Goal: Task Accomplishment & Management: Manage account settings

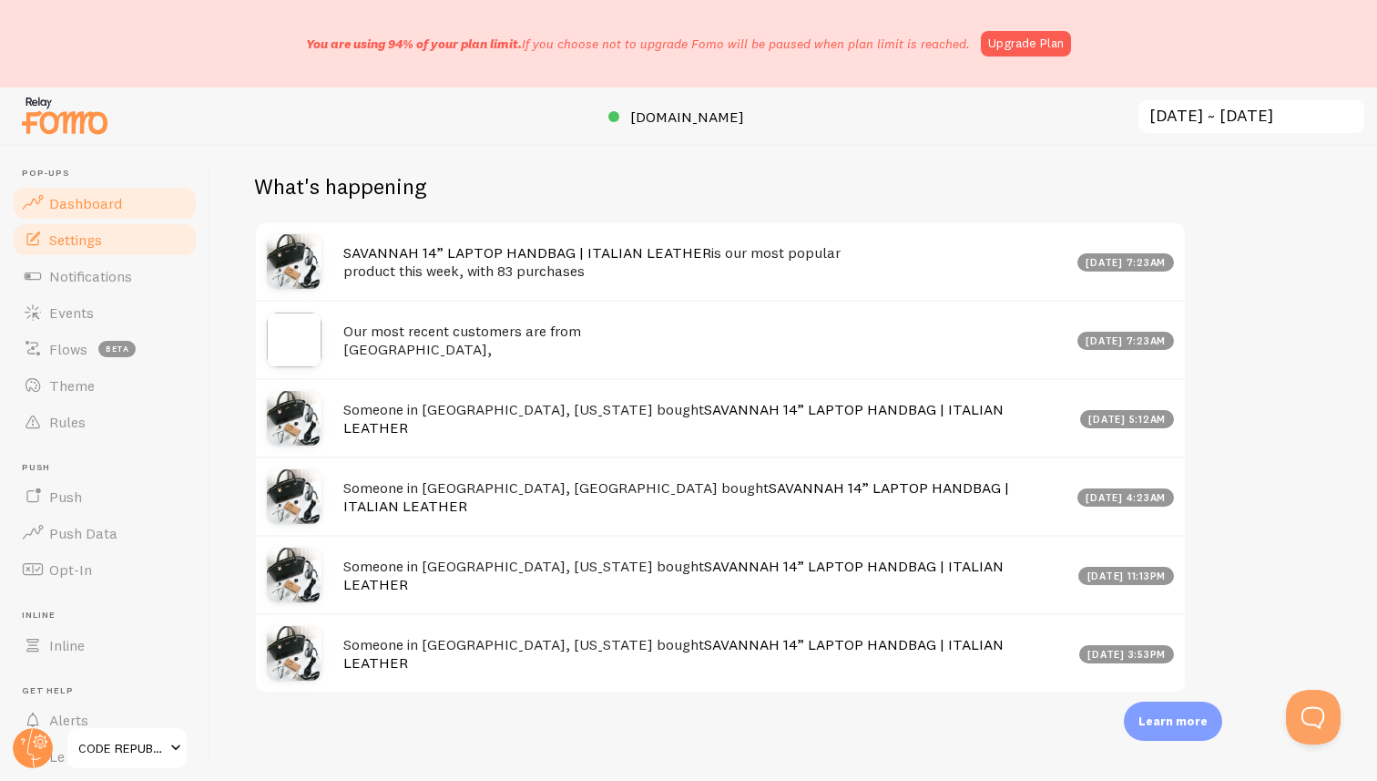
click at [76, 233] on span "Settings" at bounding box center [75, 239] width 53 height 18
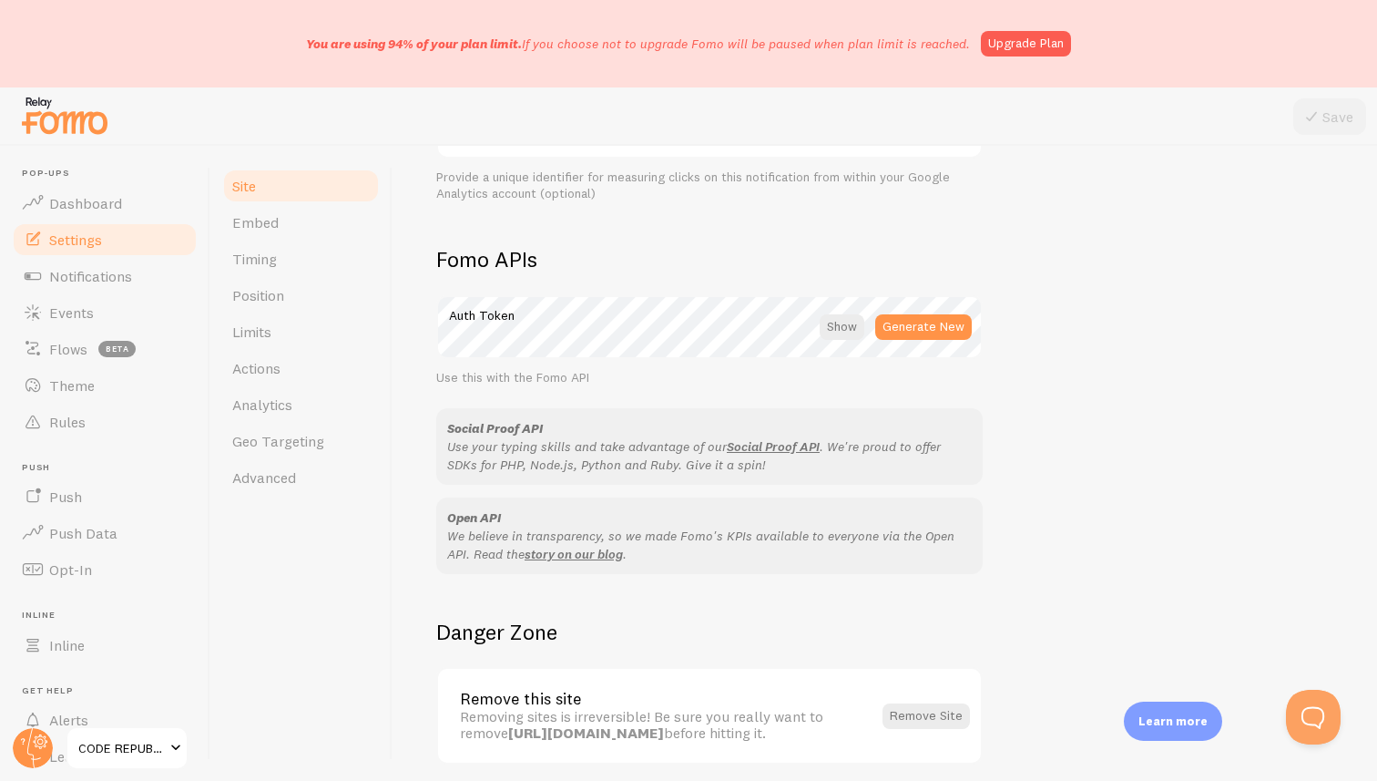
scroll to position [1027, 0]
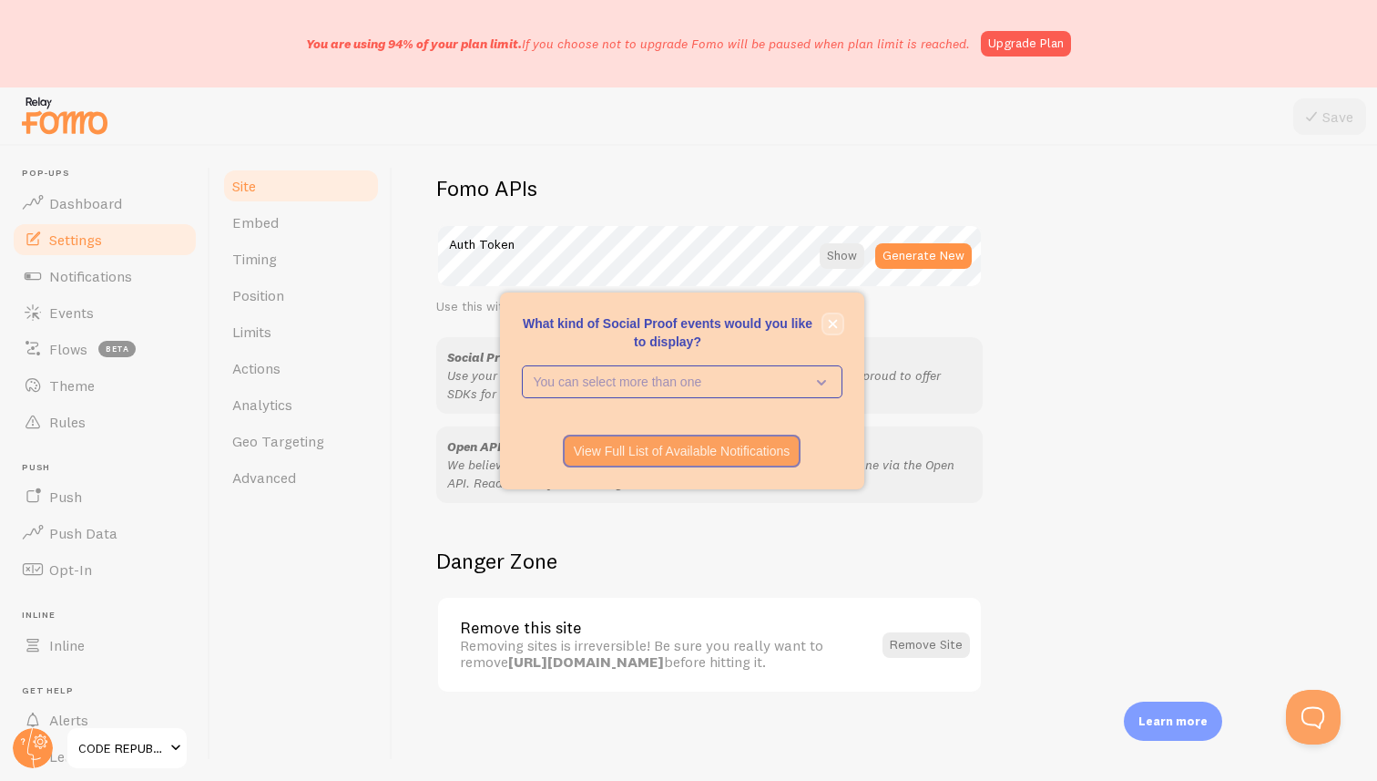
click at [835, 320] on icon "close," at bounding box center [832, 323] width 9 height 9
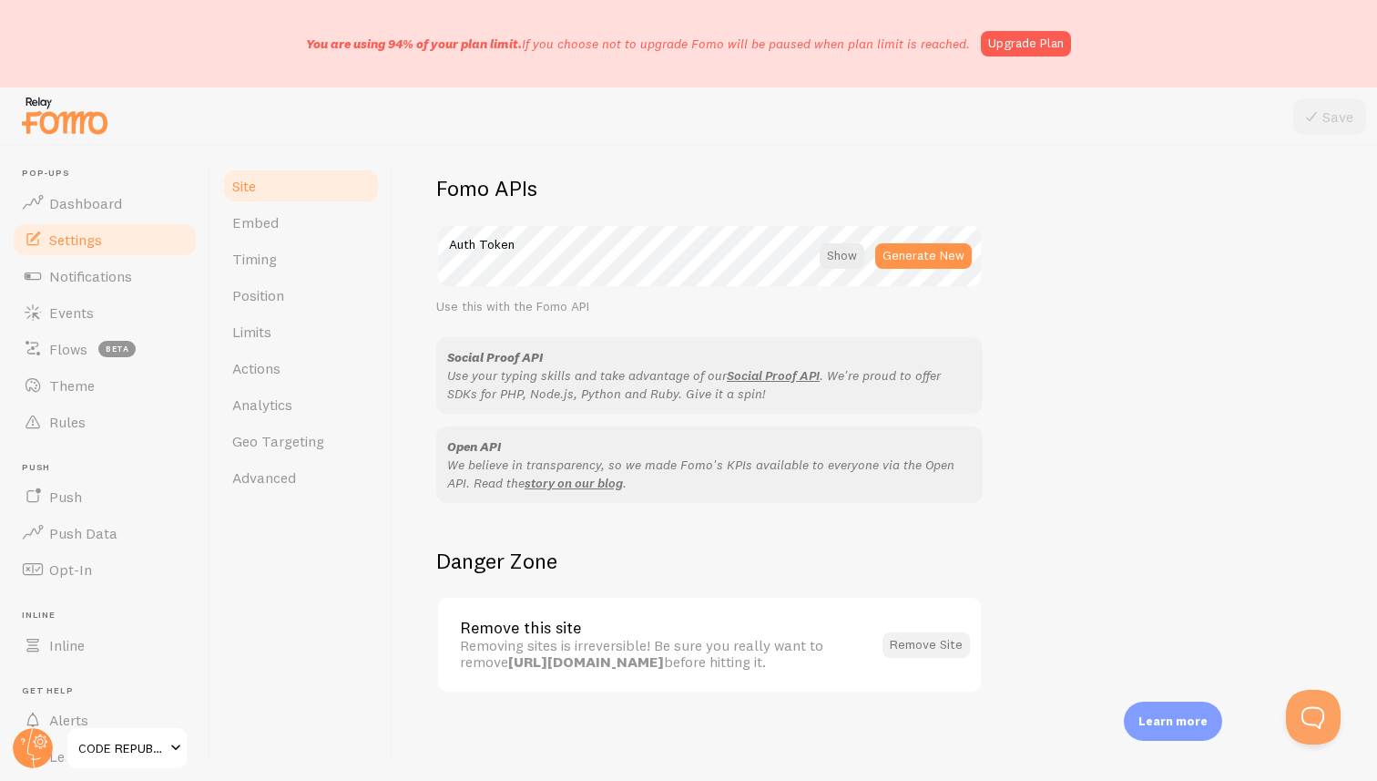
click at [924, 641] on button "Remove Site" at bounding box center [926, 645] width 87 height 26
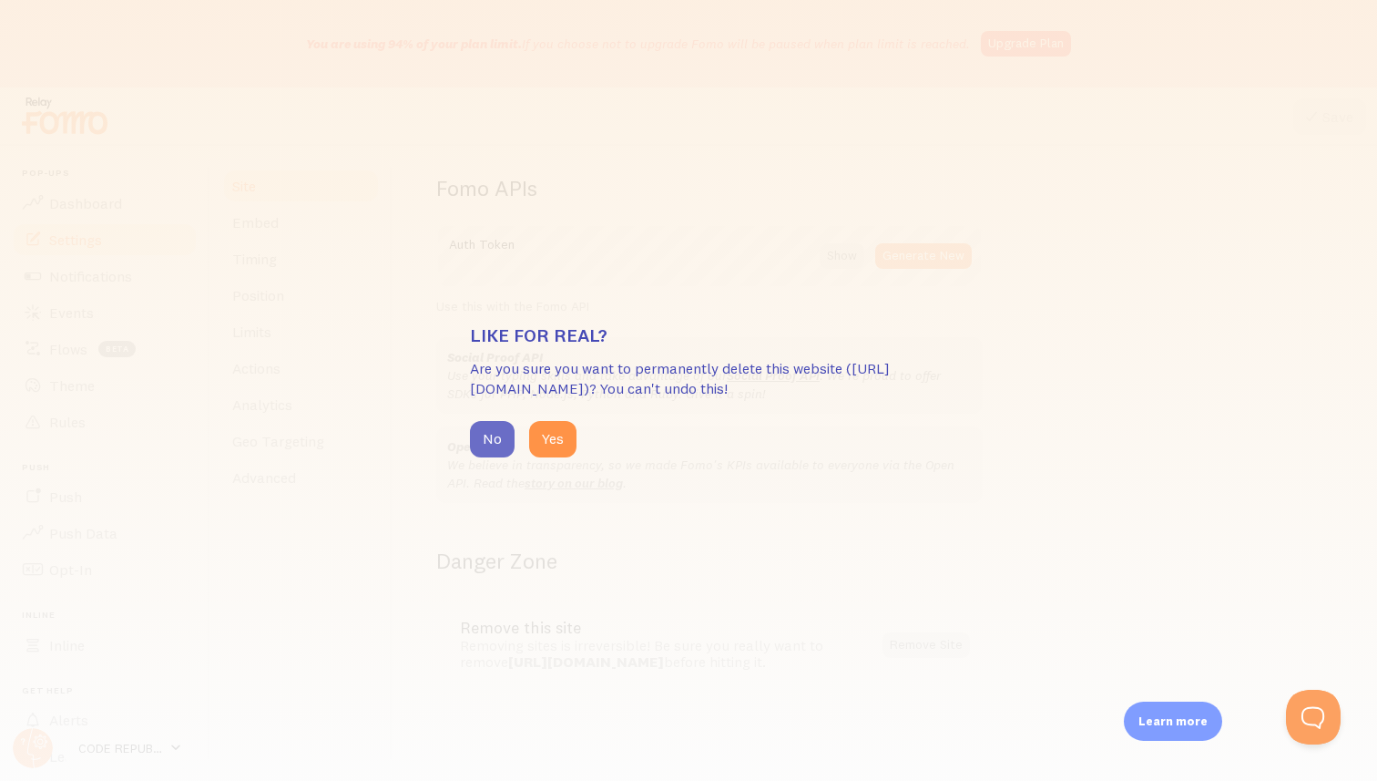
click at [491, 442] on button "No" at bounding box center [492, 439] width 45 height 36
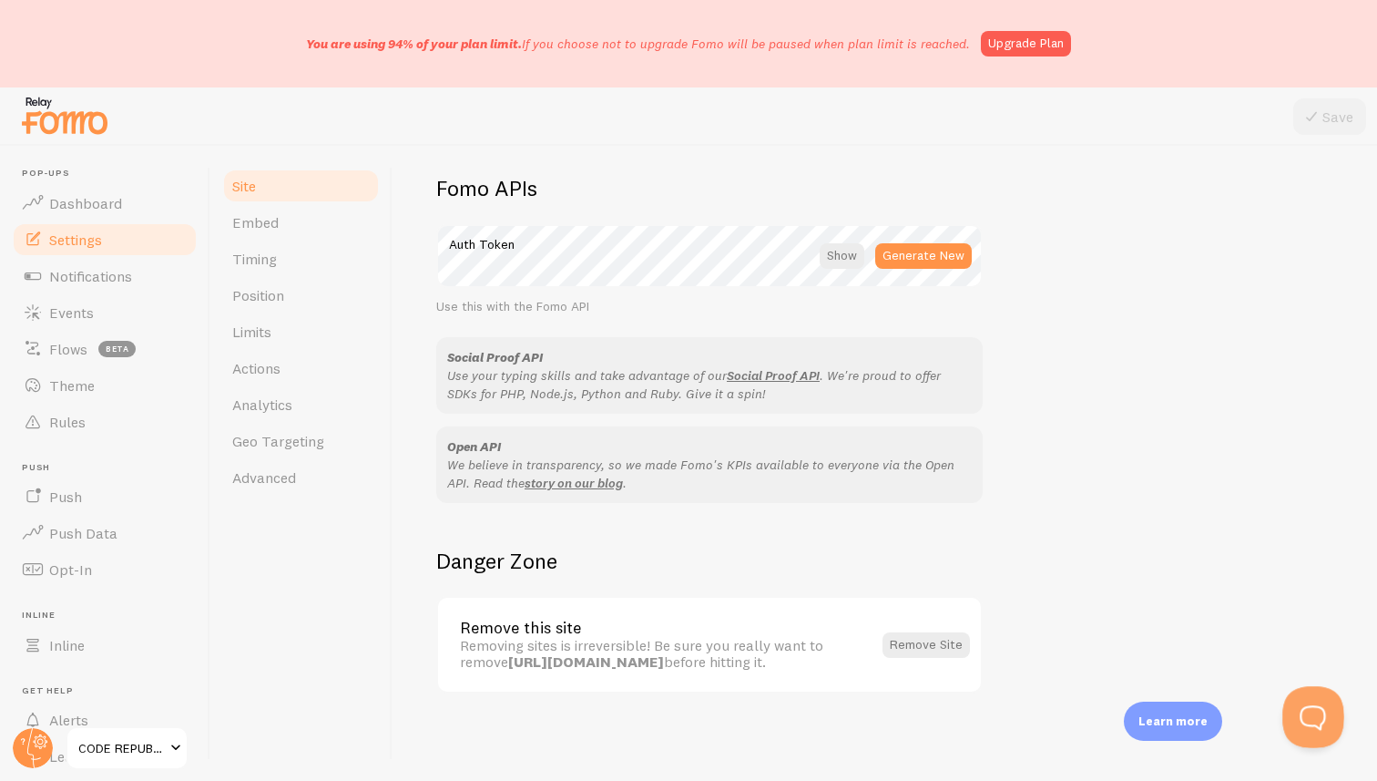
click at [1317, 724] on button "Open Beacon popover" at bounding box center [1310, 713] width 55 height 55
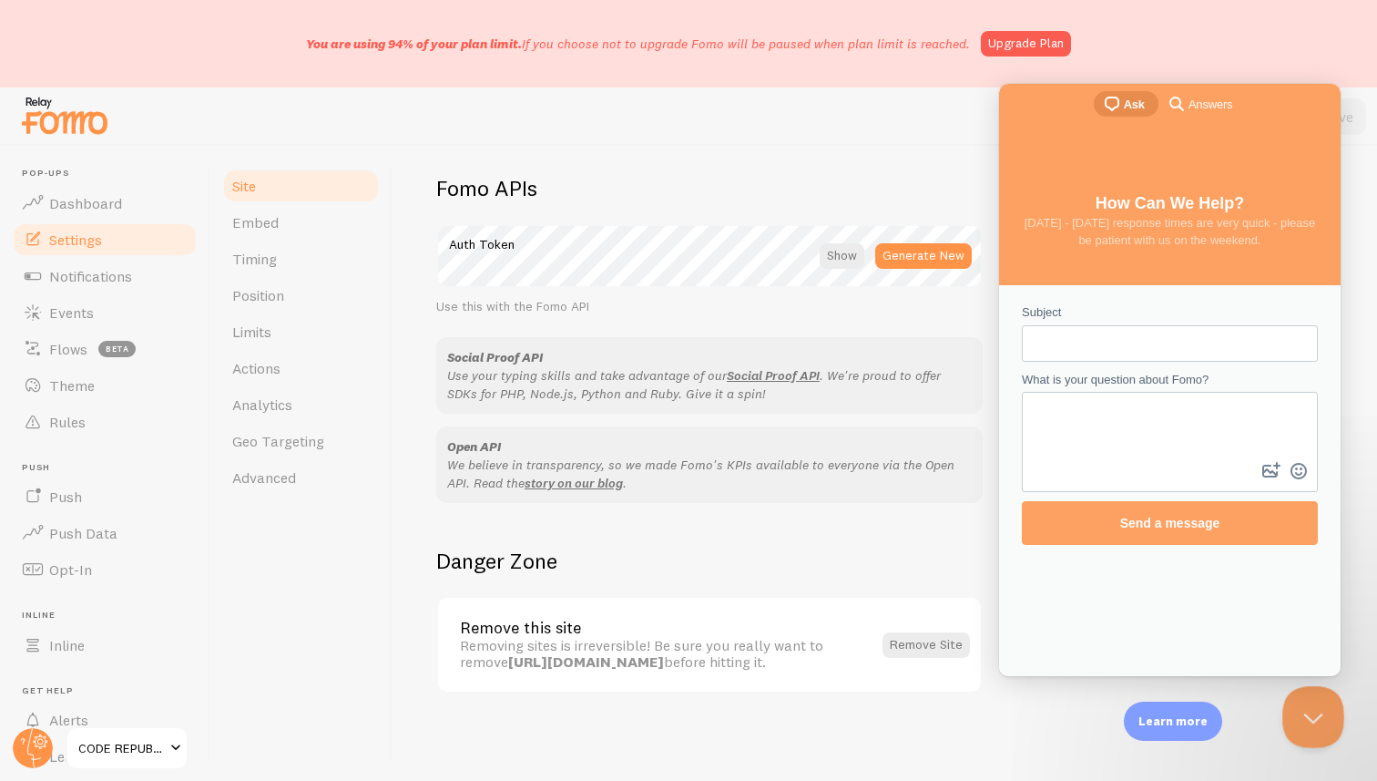
scroll to position [0, 0]
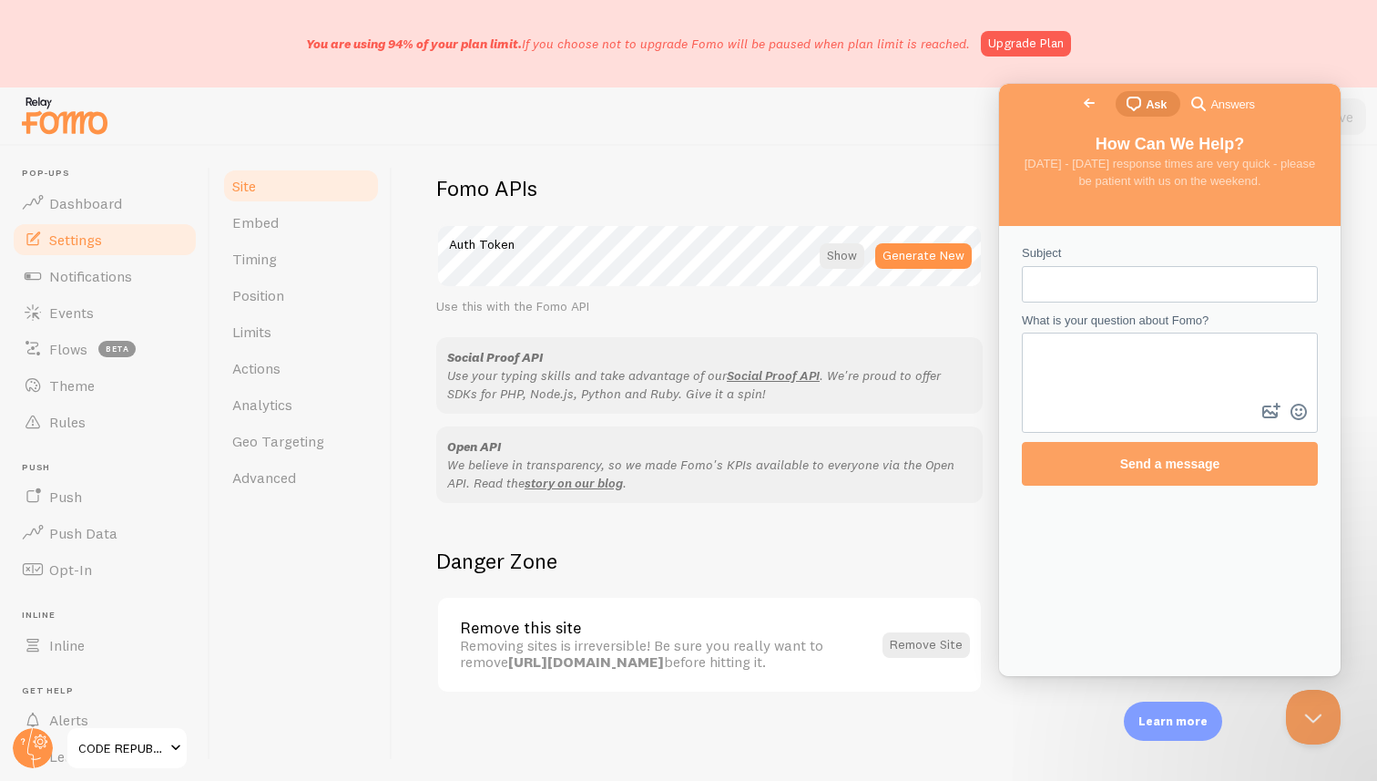
click at [1079, 103] on span "Go back" at bounding box center [1090, 103] width 22 height 22
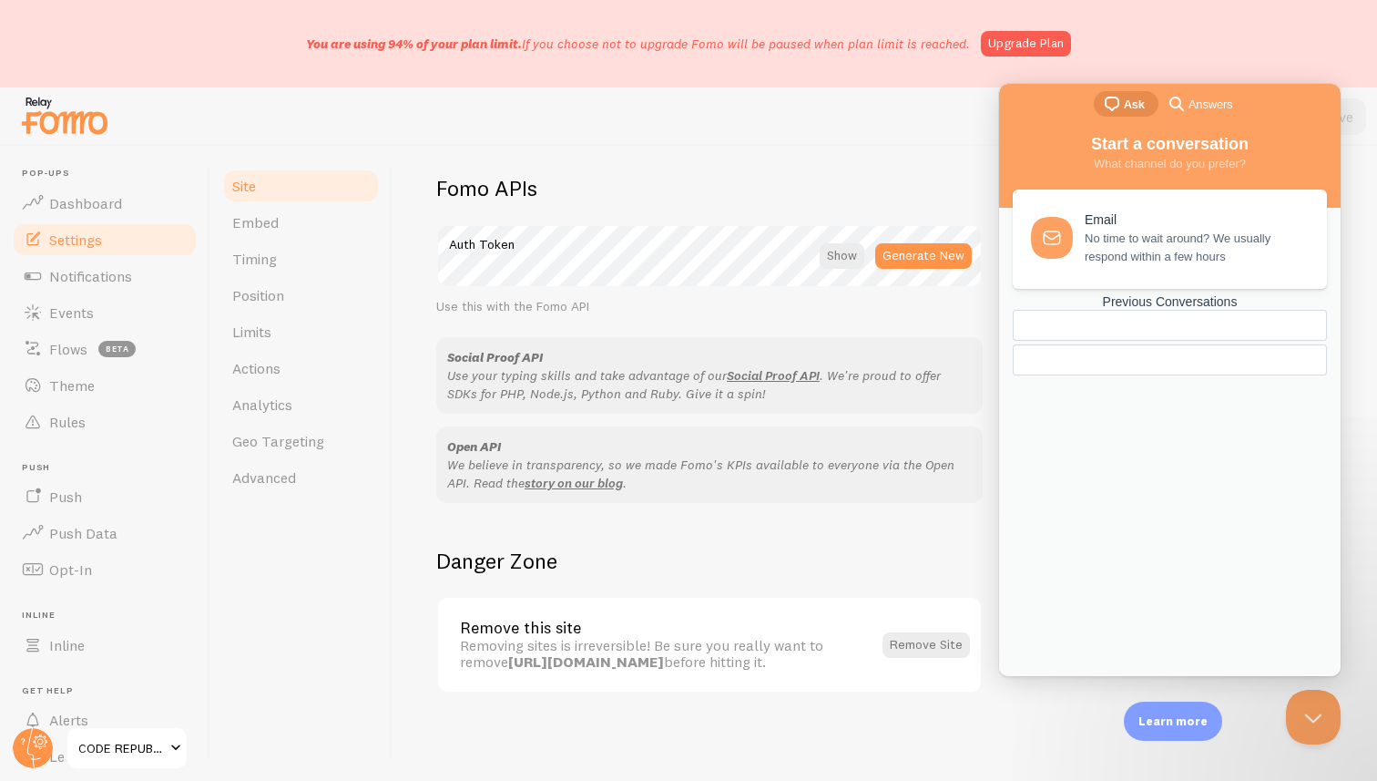
click at [299, 567] on div "Site Embed Timing Position Limits Actions Analytics Geo Targeting Advanced" at bounding box center [301, 463] width 182 height 635
click at [264, 365] on span "Actions" at bounding box center [256, 368] width 48 height 18
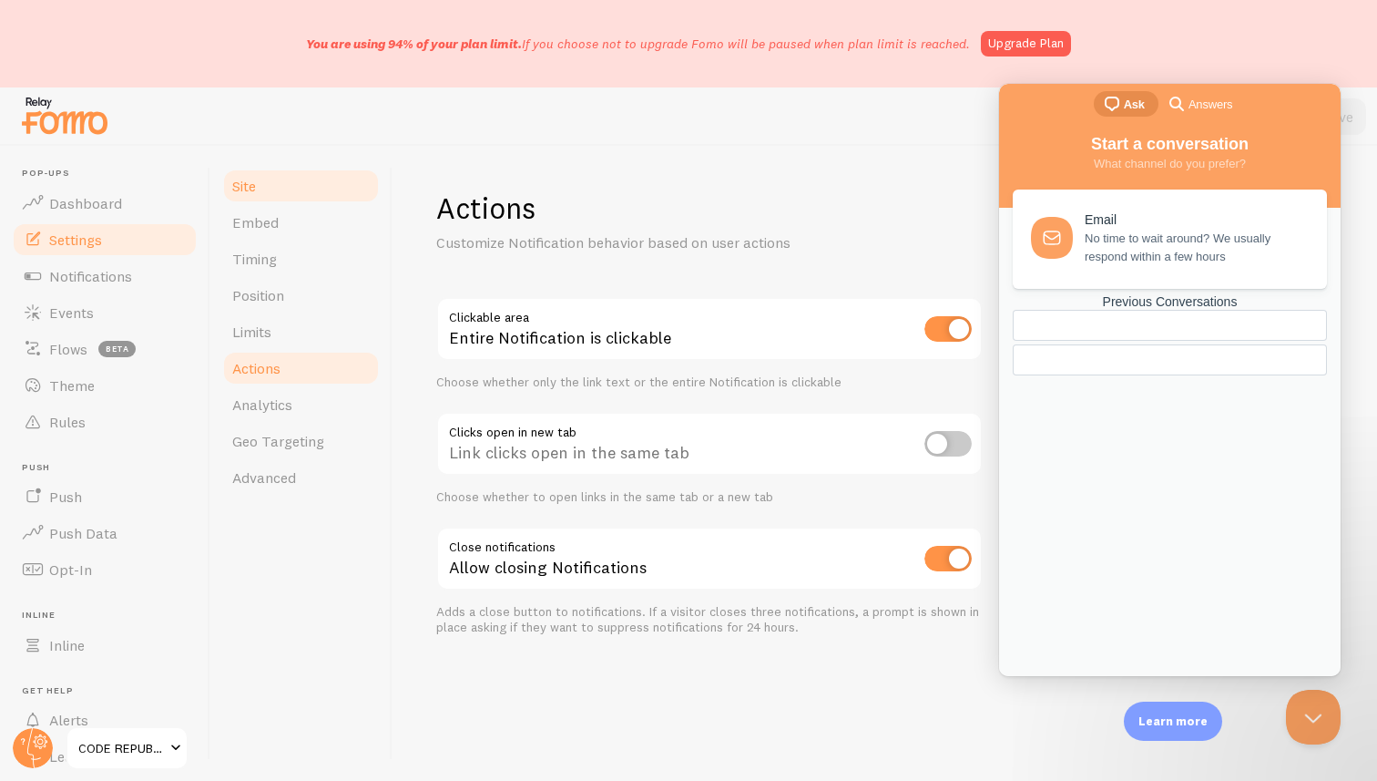
click at [241, 183] on span "Site" at bounding box center [244, 186] width 24 height 18
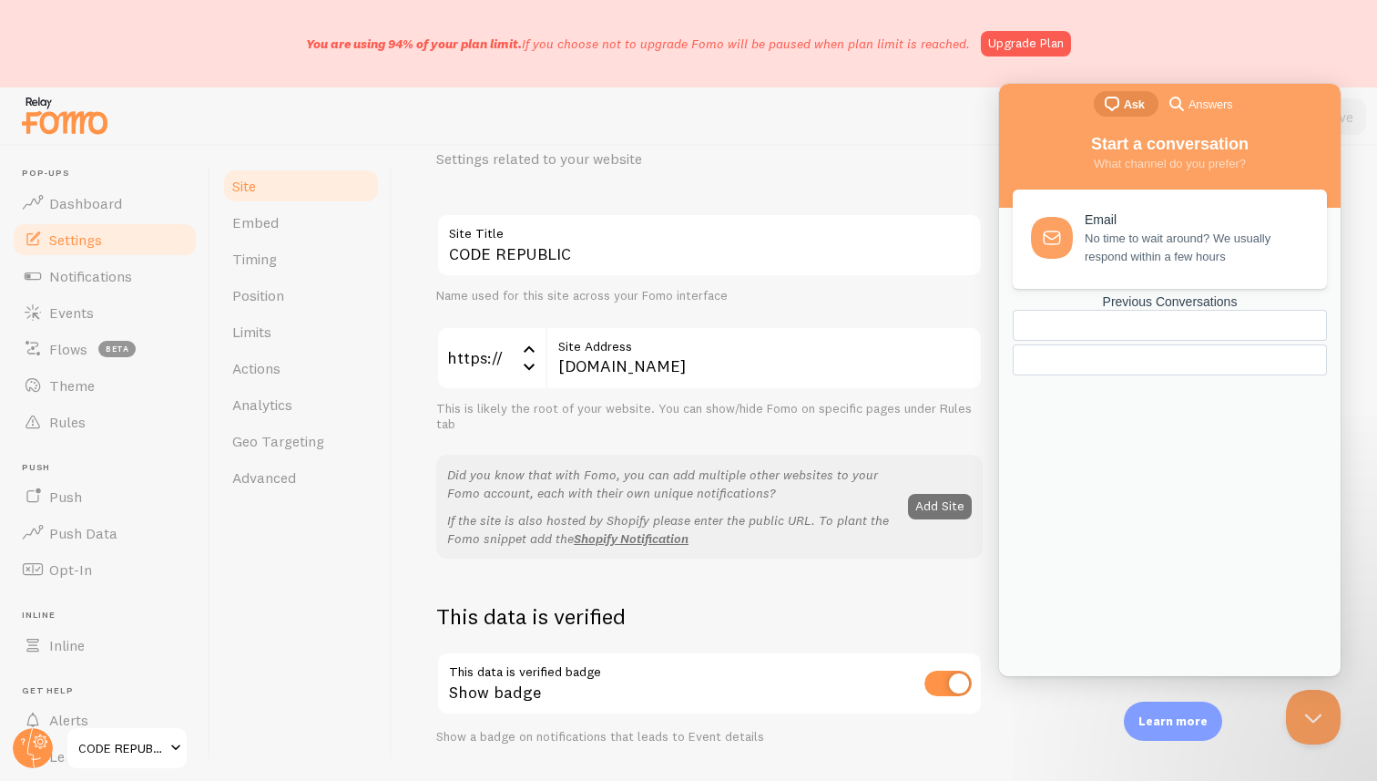
scroll to position [95, 0]
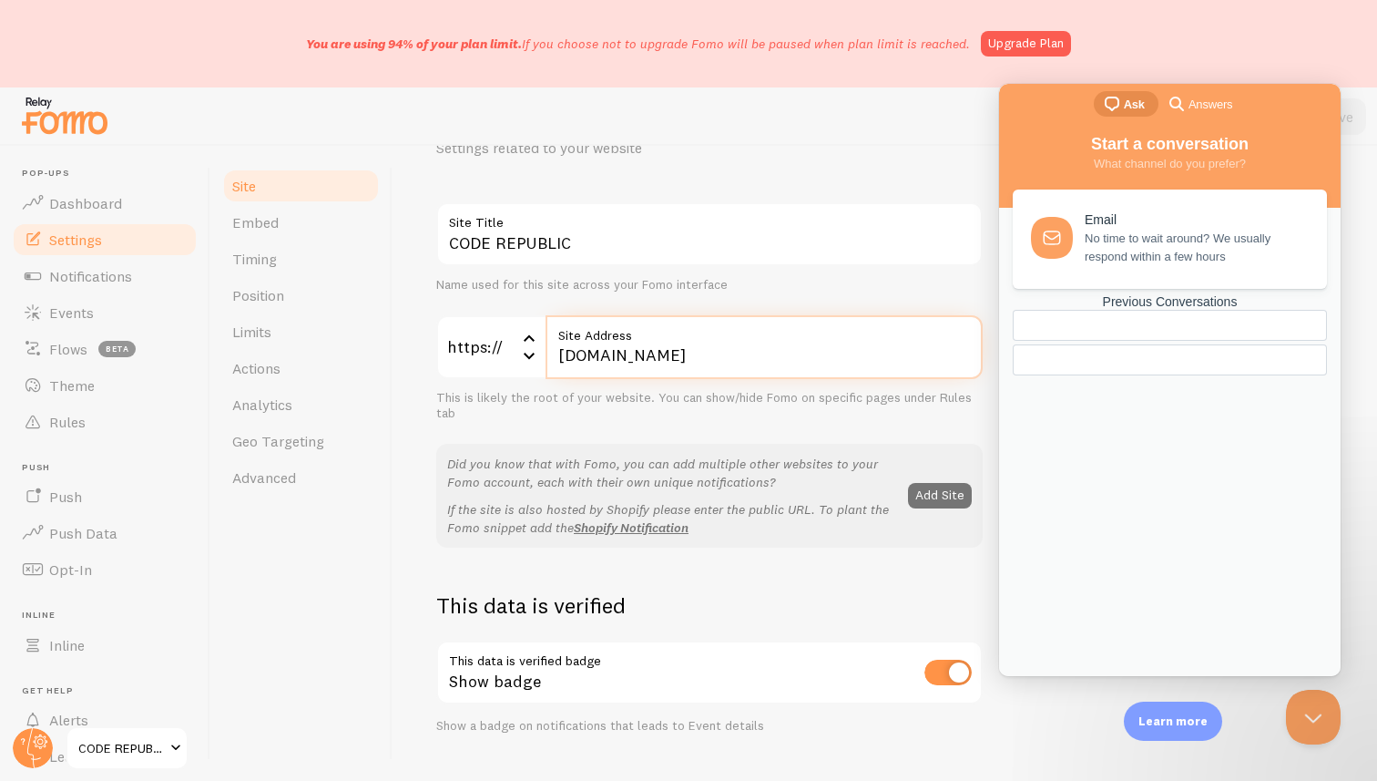
click at [605, 364] on input "[DOMAIN_NAME]" at bounding box center [764, 347] width 437 height 64
click at [528, 355] on icon at bounding box center [529, 355] width 22 height 22
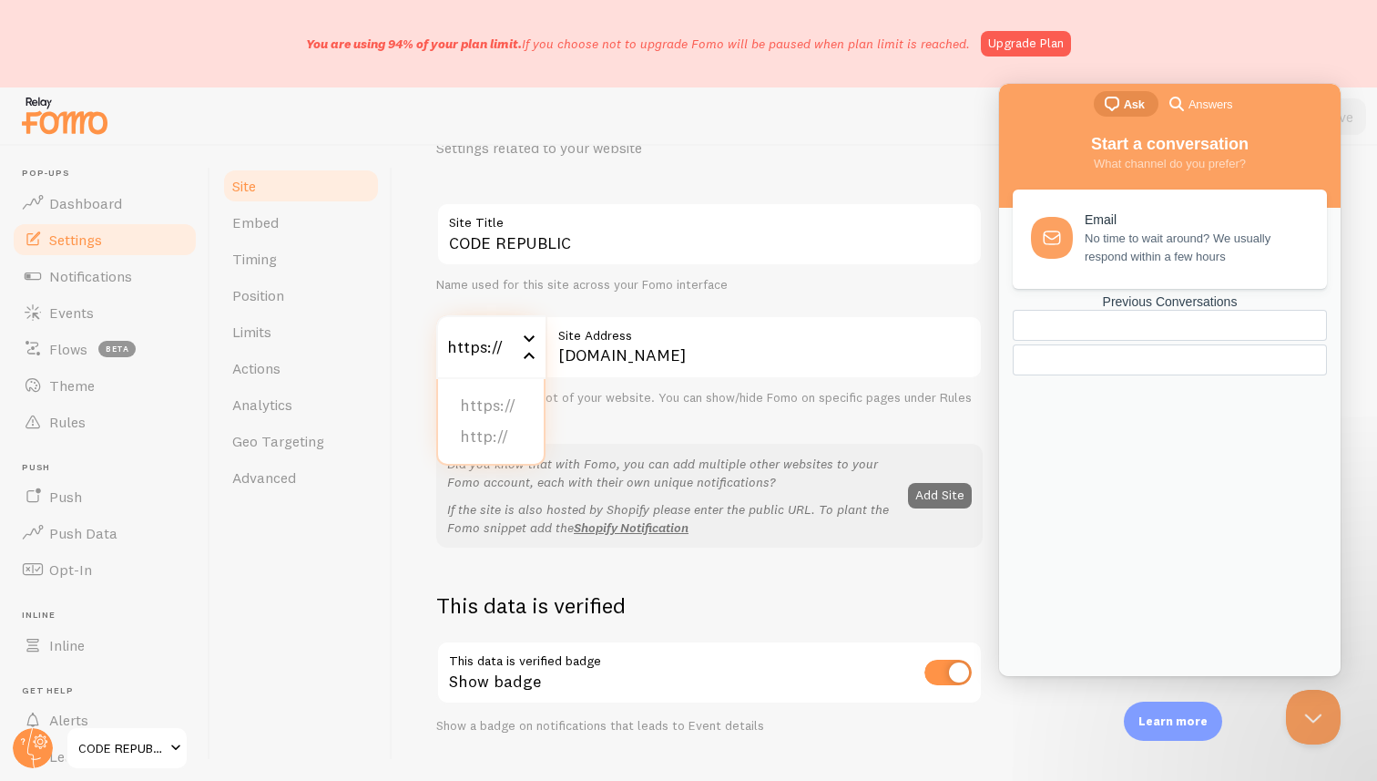
click at [342, 575] on div "Site Embed Timing Position Limits Actions Analytics Geo Targeting Advanced" at bounding box center [301, 463] width 182 height 635
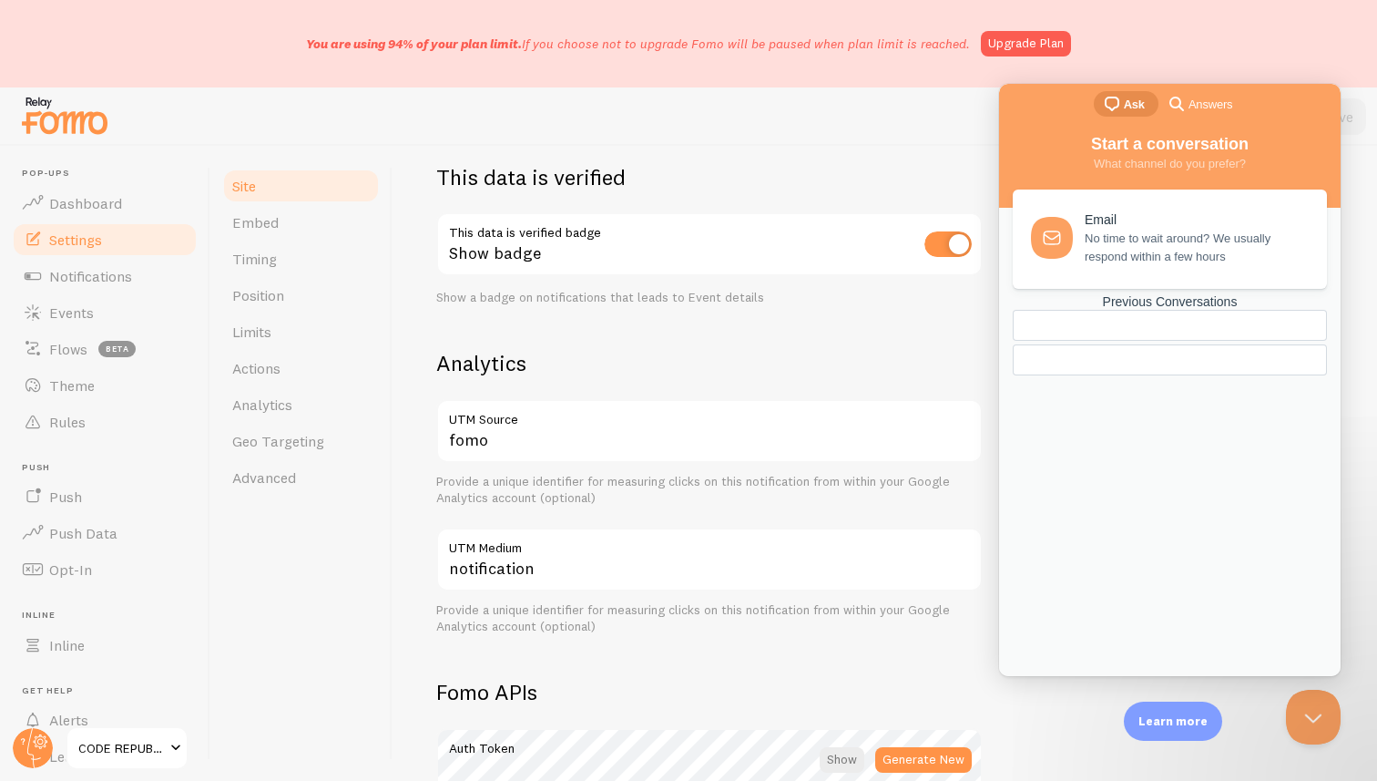
scroll to position [1027, 0]
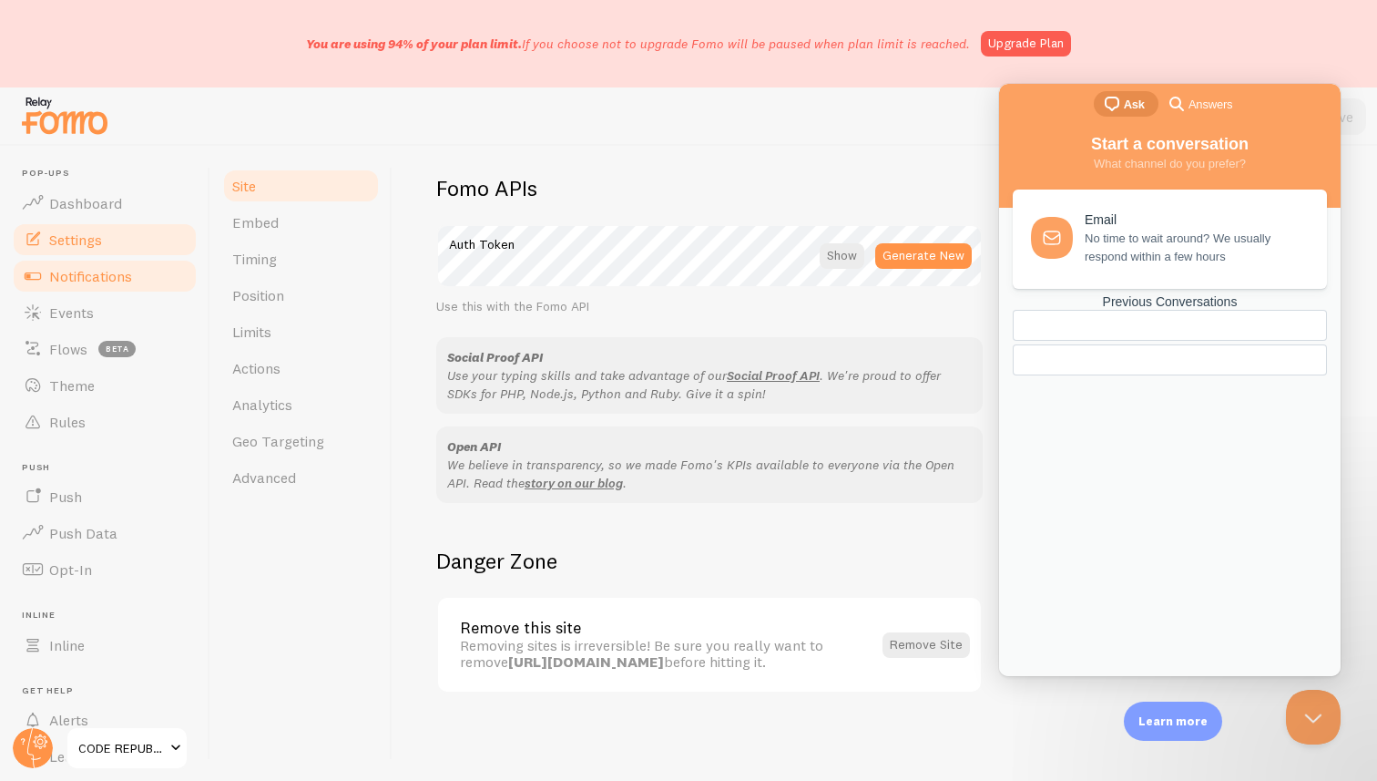
click at [85, 271] on span "Notifications" at bounding box center [90, 276] width 83 height 18
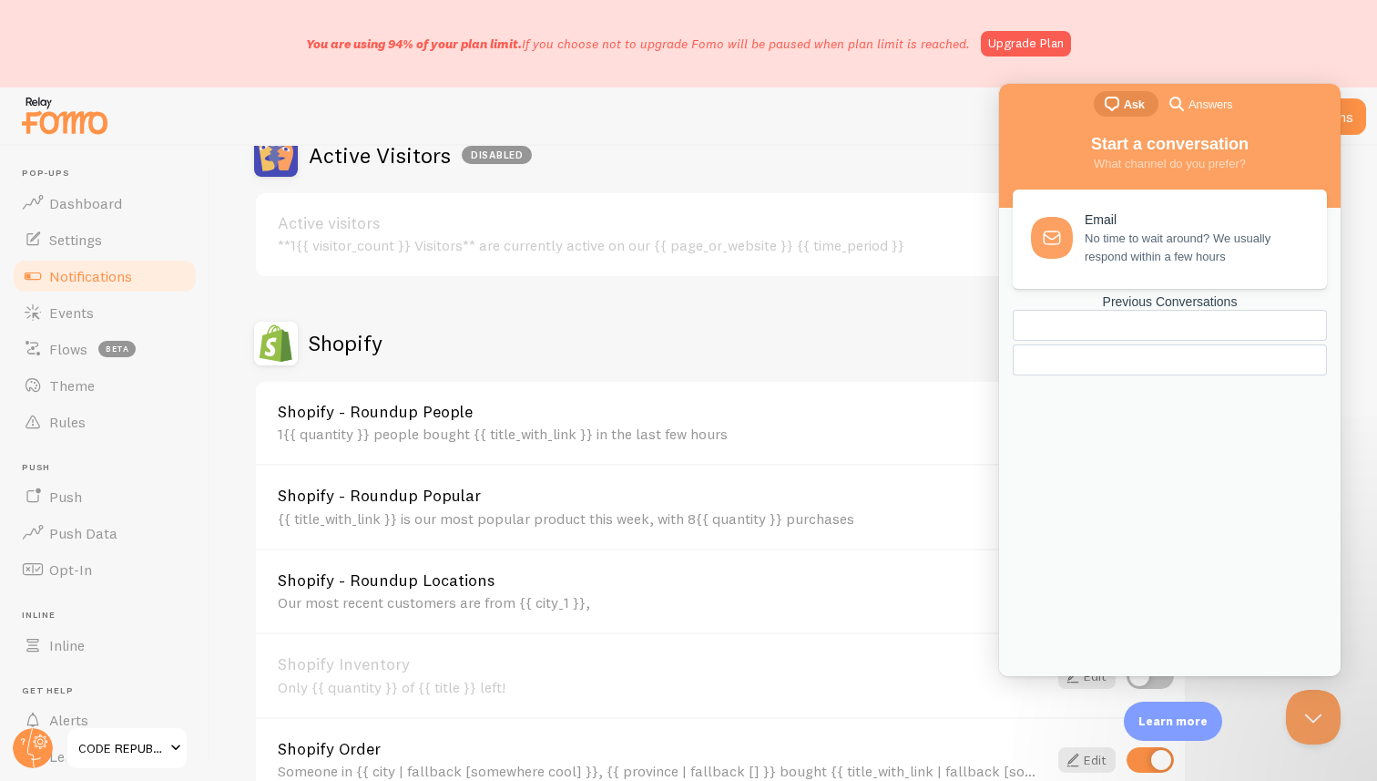
scroll to position [484, 0]
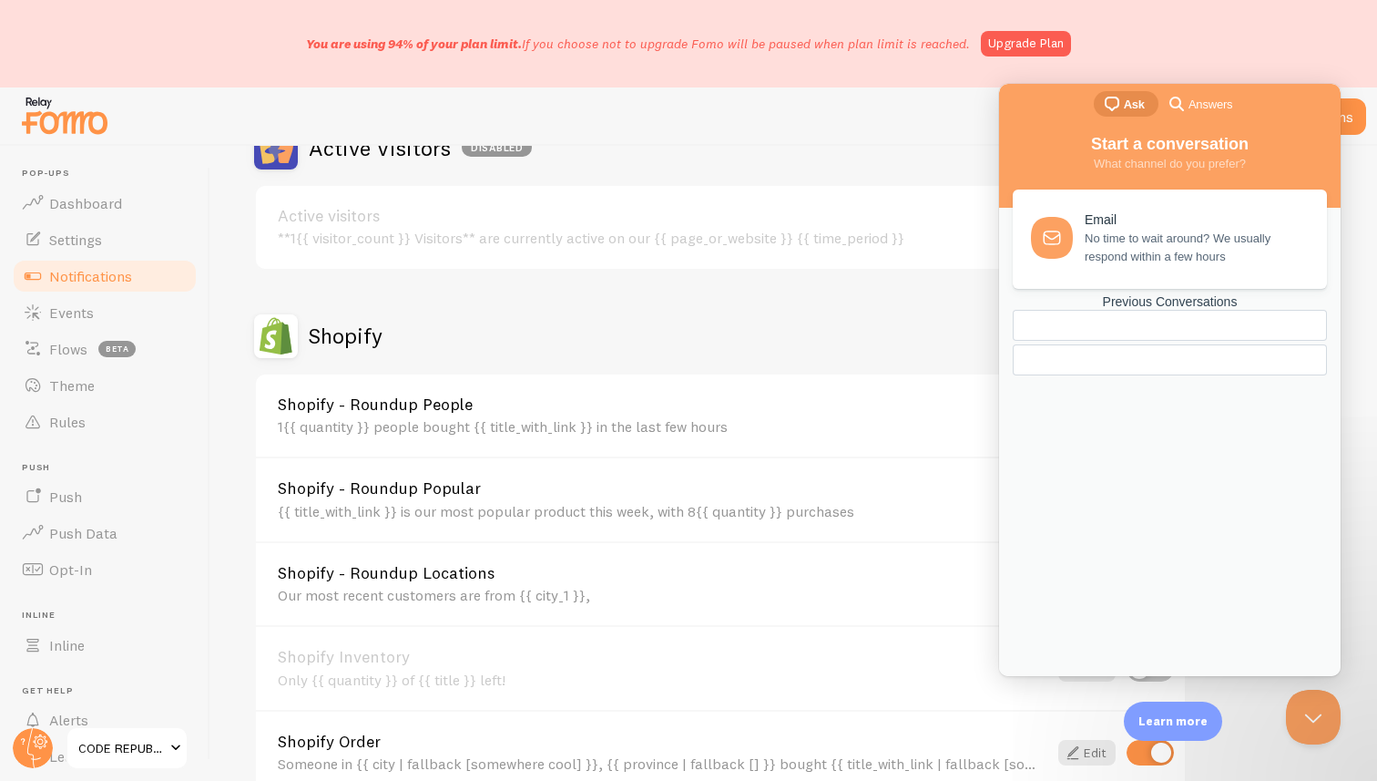
click at [944, 116] on div at bounding box center [688, 116] width 1377 height 58
click at [1317, 707] on button "Close Beacon popover" at bounding box center [1310, 713] width 55 height 55
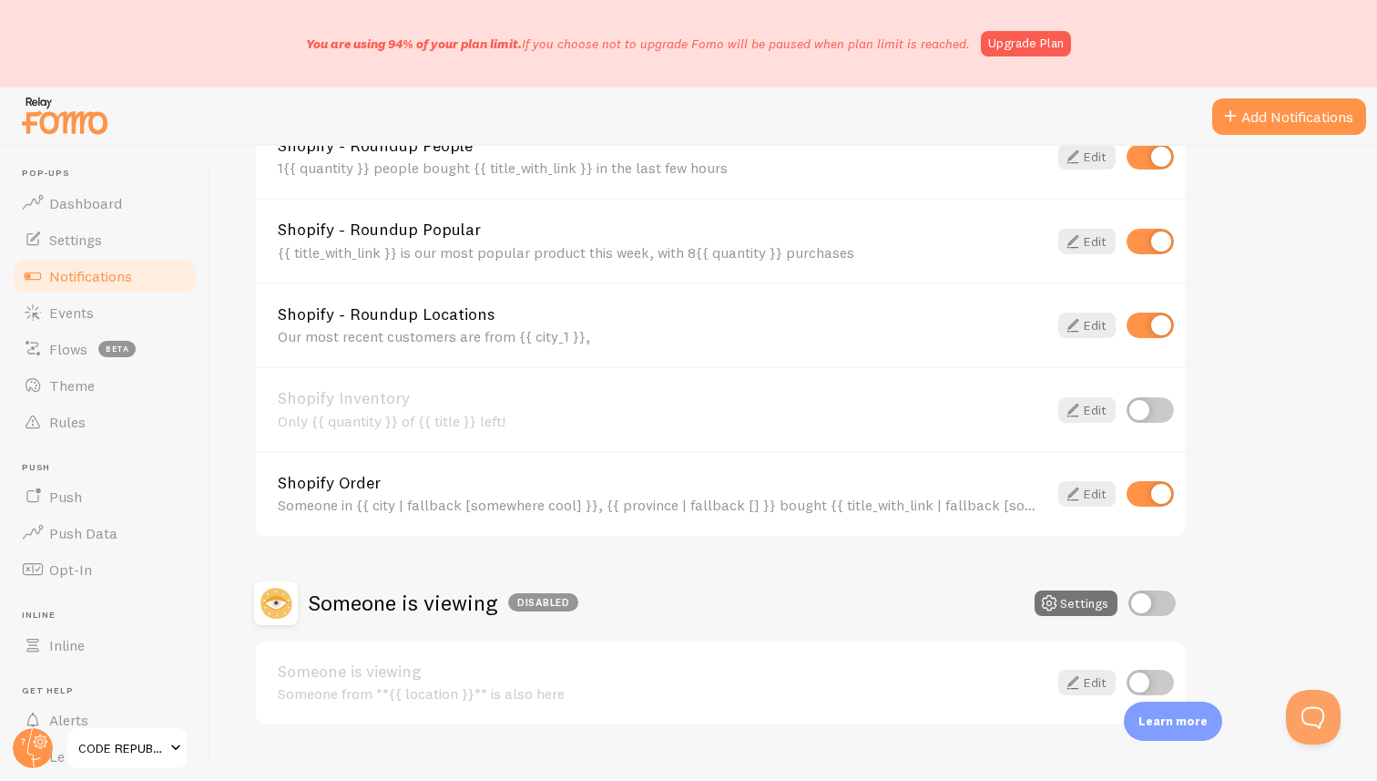
scroll to position [774, 0]
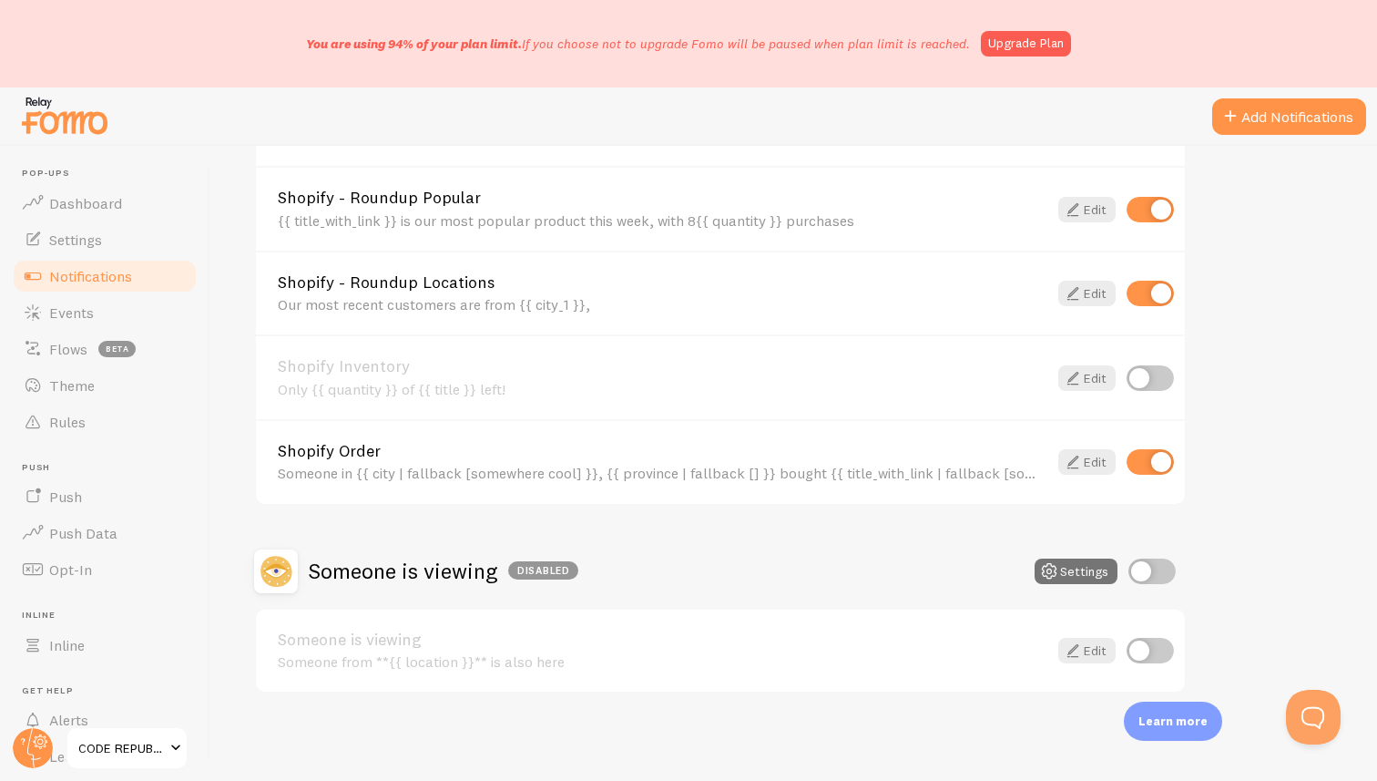
click at [1144, 460] on input "checkbox" at bounding box center [1150, 462] width 47 height 26
checkbox input "false"
click at [1146, 280] on div "Shopify - Roundup Locations Our most recent customers are from {{ city_1 }}, Ed…" at bounding box center [720, 293] width 929 height 85
click at [1138, 294] on input "checkbox" at bounding box center [1150, 294] width 47 height 26
checkbox input "false"
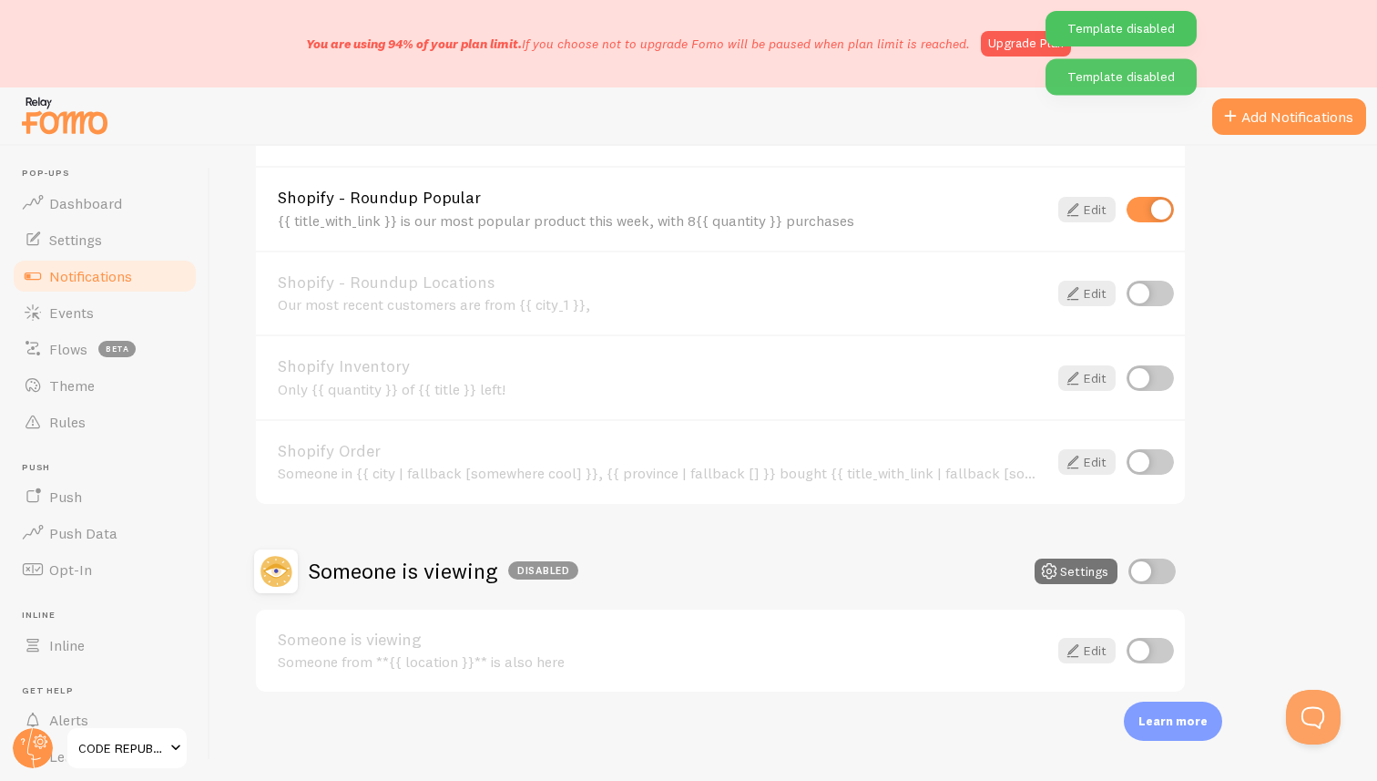
click at [1139, 207] on input "checkbox" at bounding box center [1150, 210] width 47 height 26
checkbox input "false"
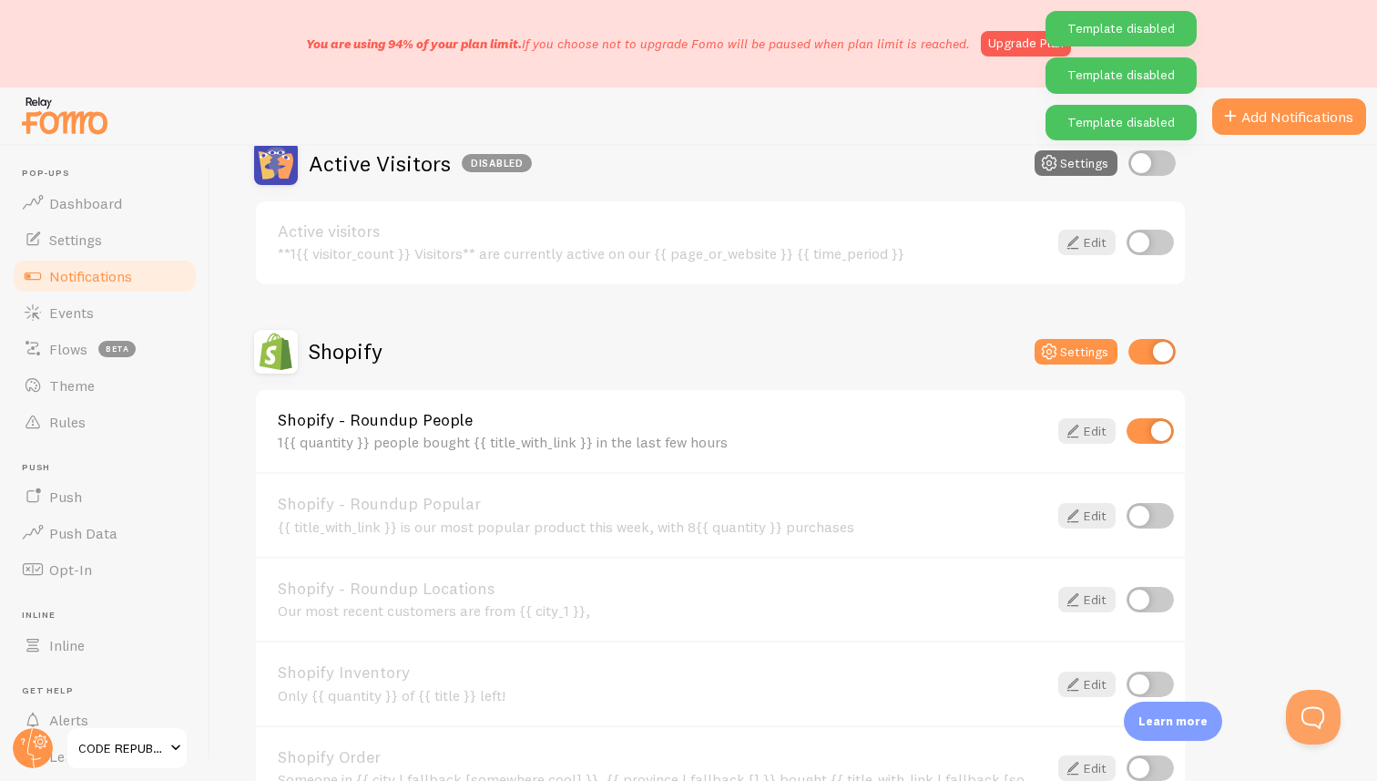
scroll to position [438, 0]
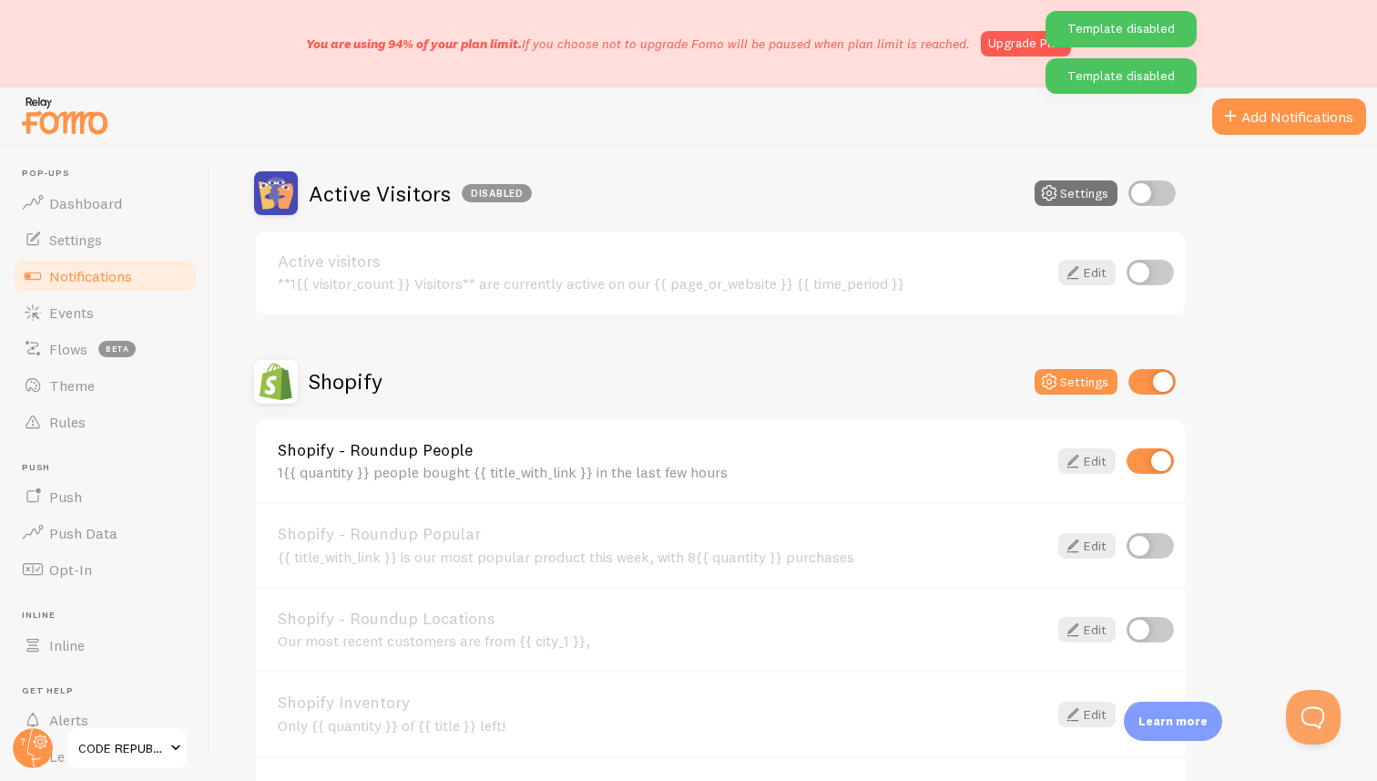
click at [1141, 455] on input "checkbox" at bounding box center [1150, 461] width 47 height 26
checkbox input "false"
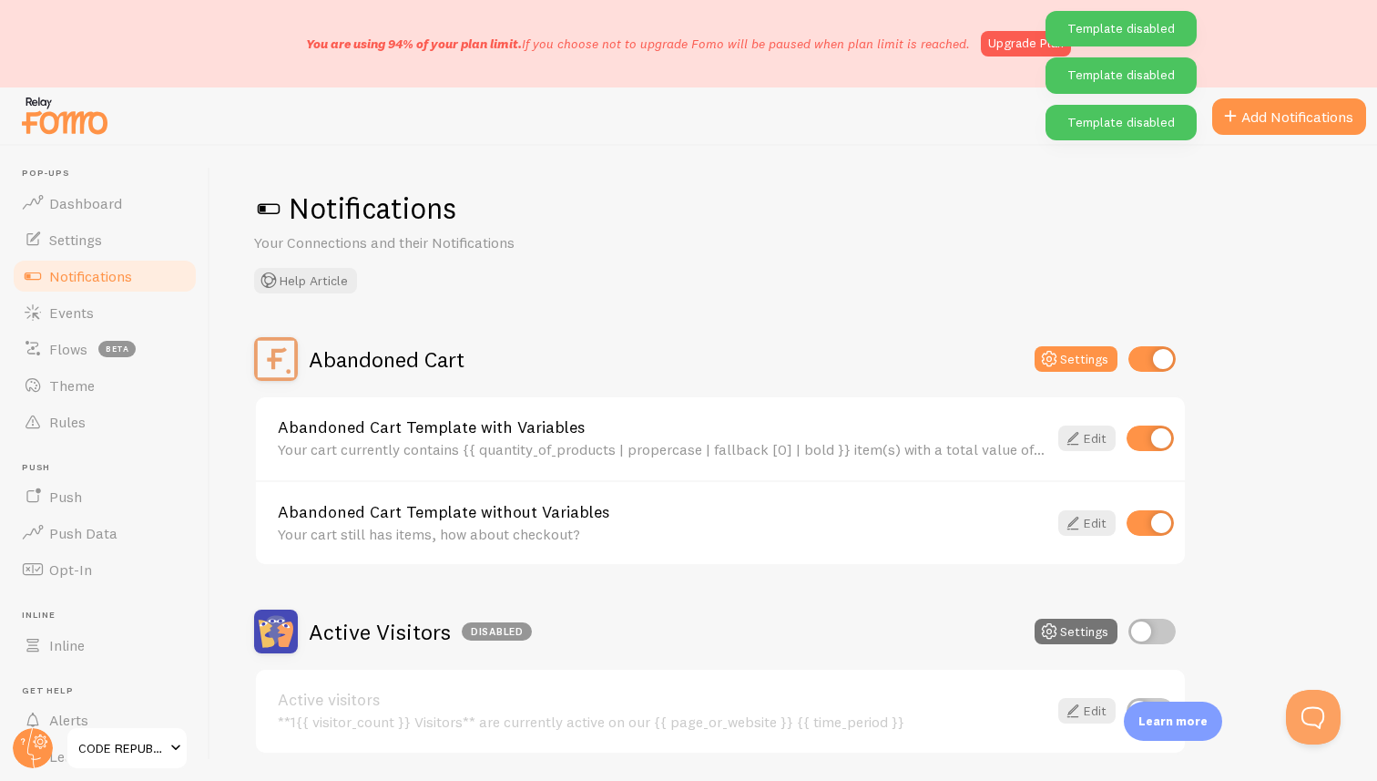
scroll to position [27, 0]
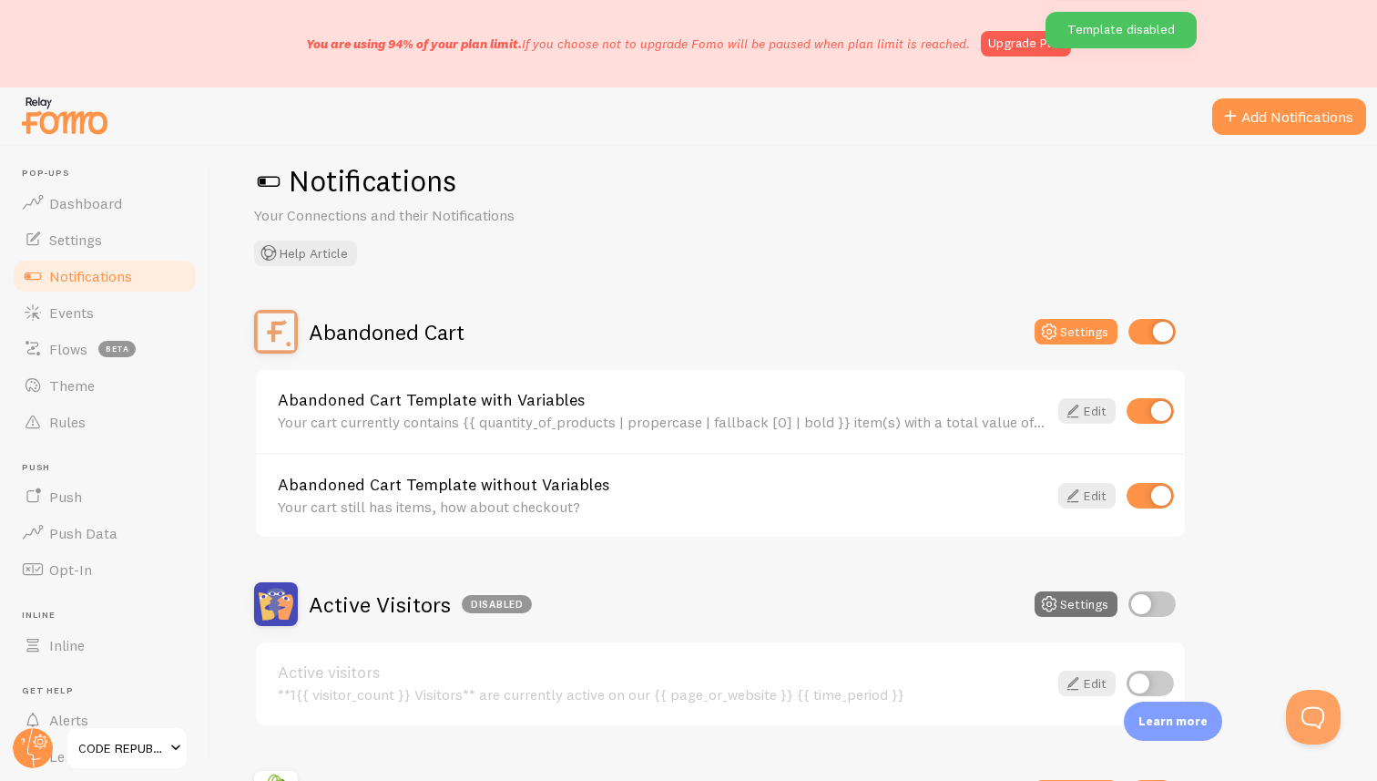
click at [1134, 405] on input "checkbox" at bounding box center [1150, 411] width 47 height 26
checkbox input "false"
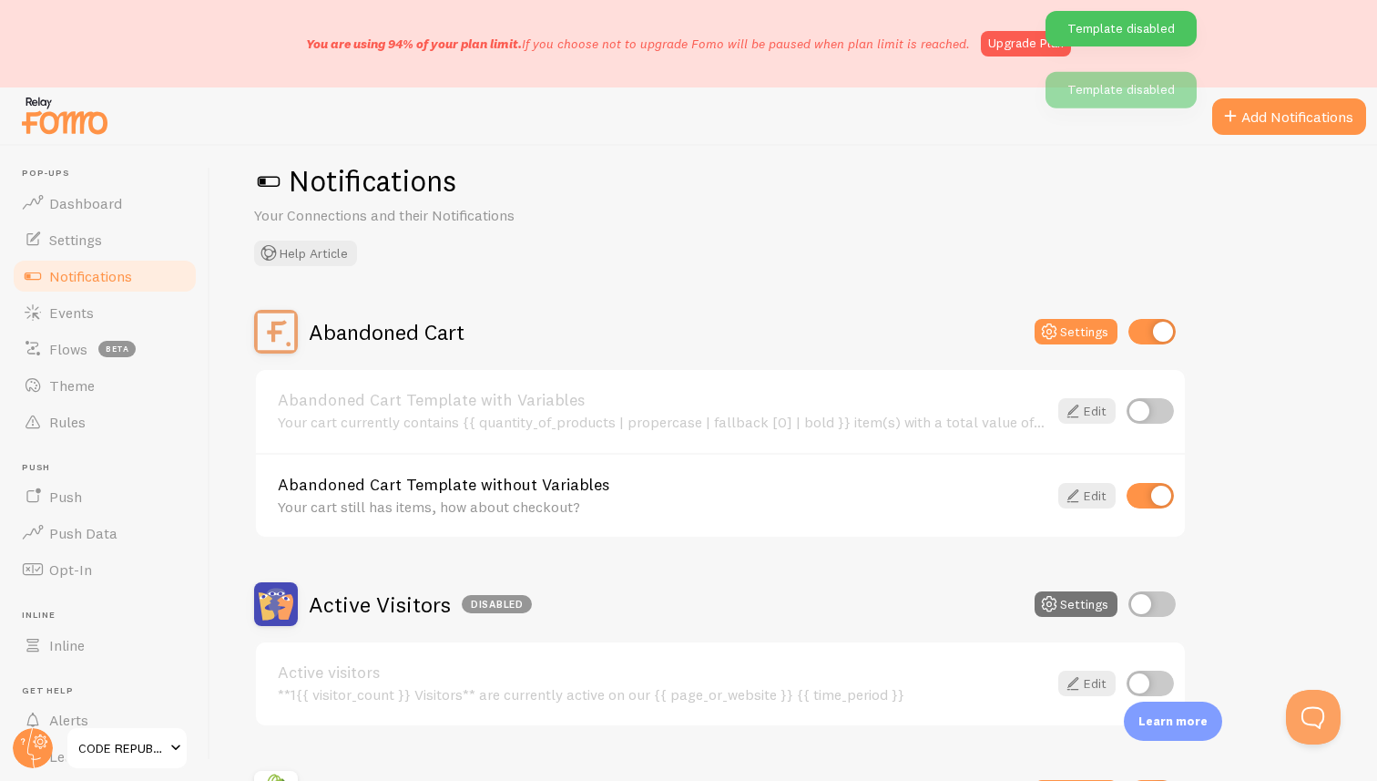
click at [1142, 500] on input "checkbox" at bounding box center [1150, 496] width 47 height 26
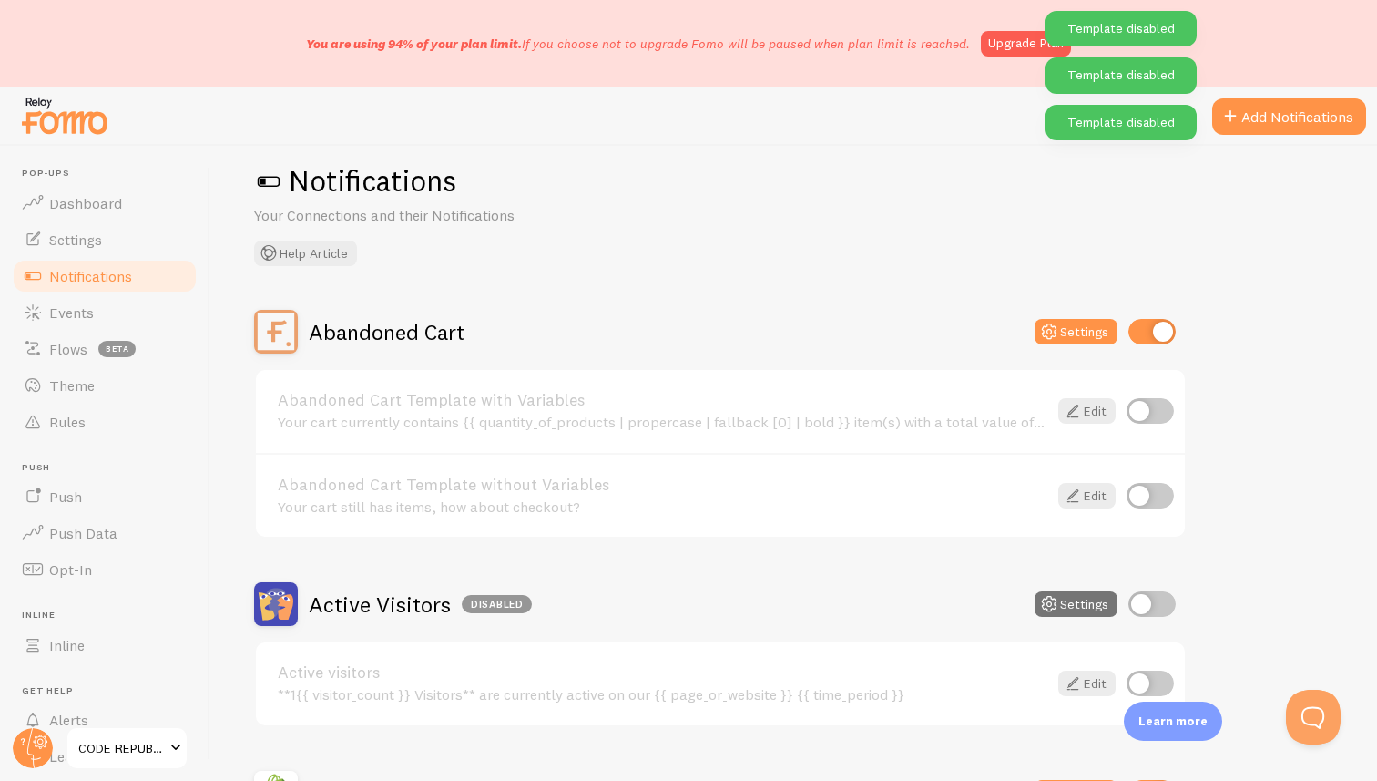
click at [1160, 498] on input "checkbox" at bounding box center [1150, 496] width 47 height 26
checkbox input "true"
click at [1159, 410] on input "checkbox" at bounding box center [1150, 411] width 47 height 26
checkbox input "true"
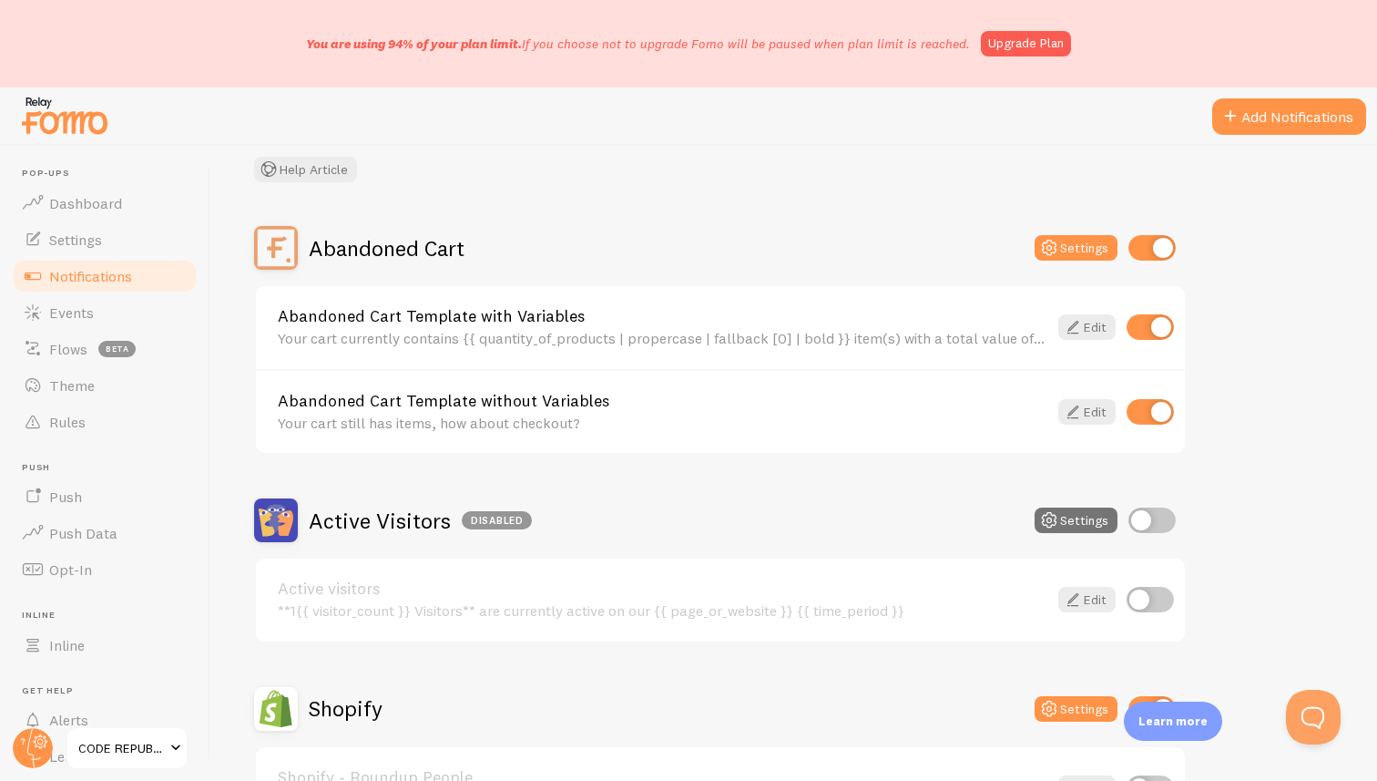
scroll to position [93, 0]
